Goal: Register for event/course

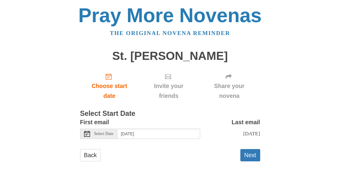
click at [108, 133] on span "Select Date" at bounding box center [103, 134] width 19 height 4
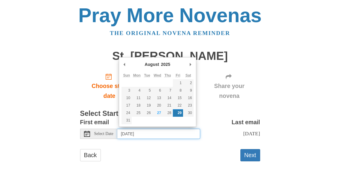
type input "[DATE]"
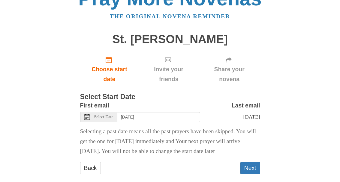
scroll to position [24, 0]
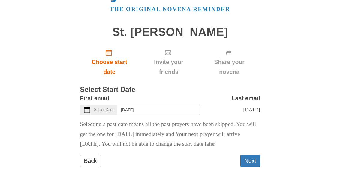
click at [106, 110] on span "Select Date" at bounding box center [103, 110] width 19 height 4
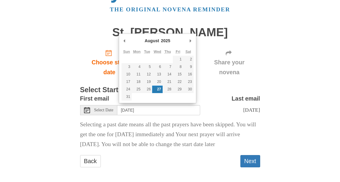
click at [250, 161] on button "Next" at bounding box center [250, 161] width 20 height 12
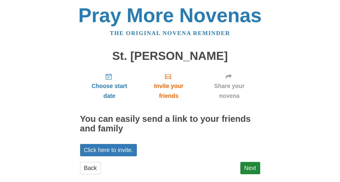
click at [253, 167] on link "Next" at bounding box center [250, 168] width 20 height 12
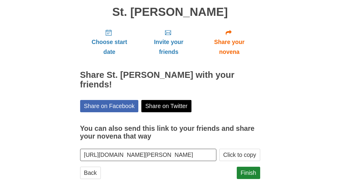
scroll to position [47, 0]
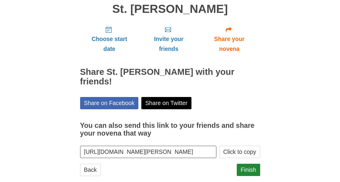
click at [249, 164] on link "Finish" at bounding box center [248, 170] width 23 height 12
